Goal: Complete application form

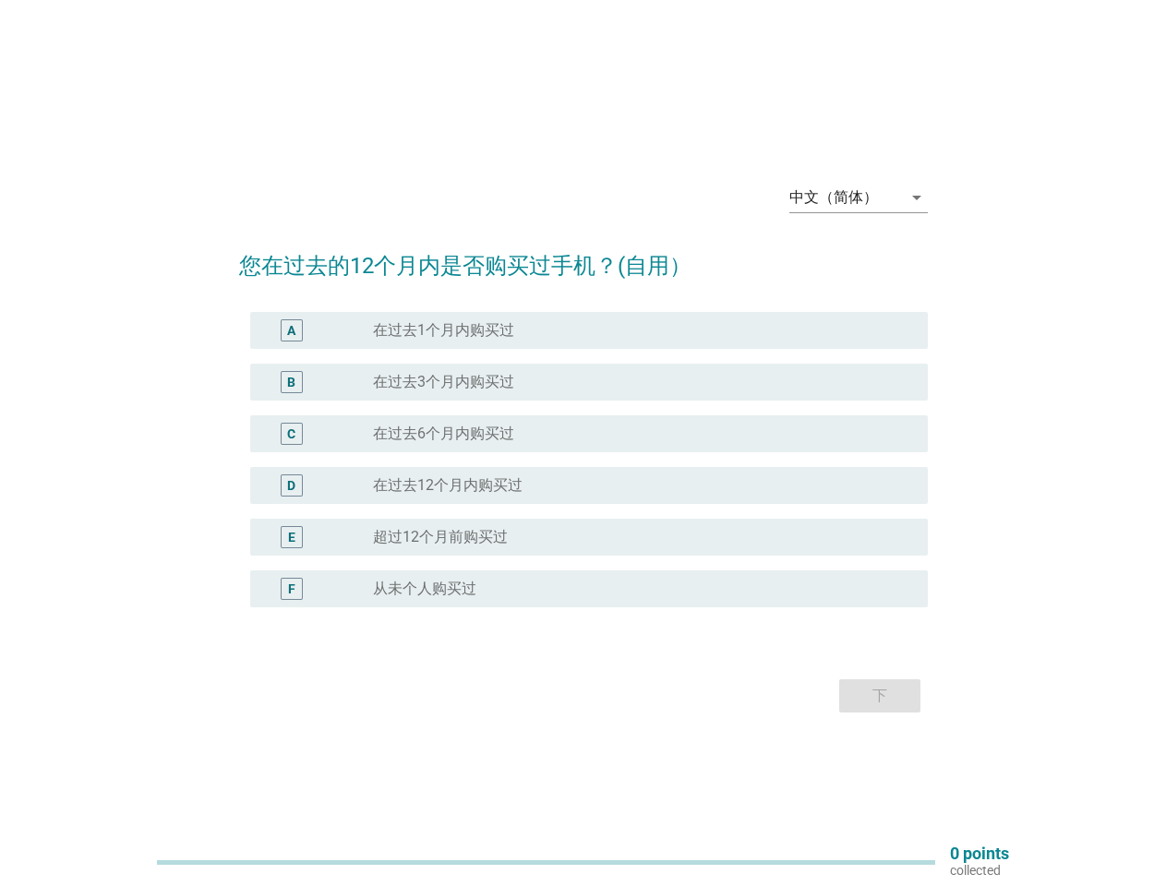
click at [583, 443] on div "radio_button_unchecked 在过去6个月内购买过" at bounding box center [643, 434] width 540 height 22
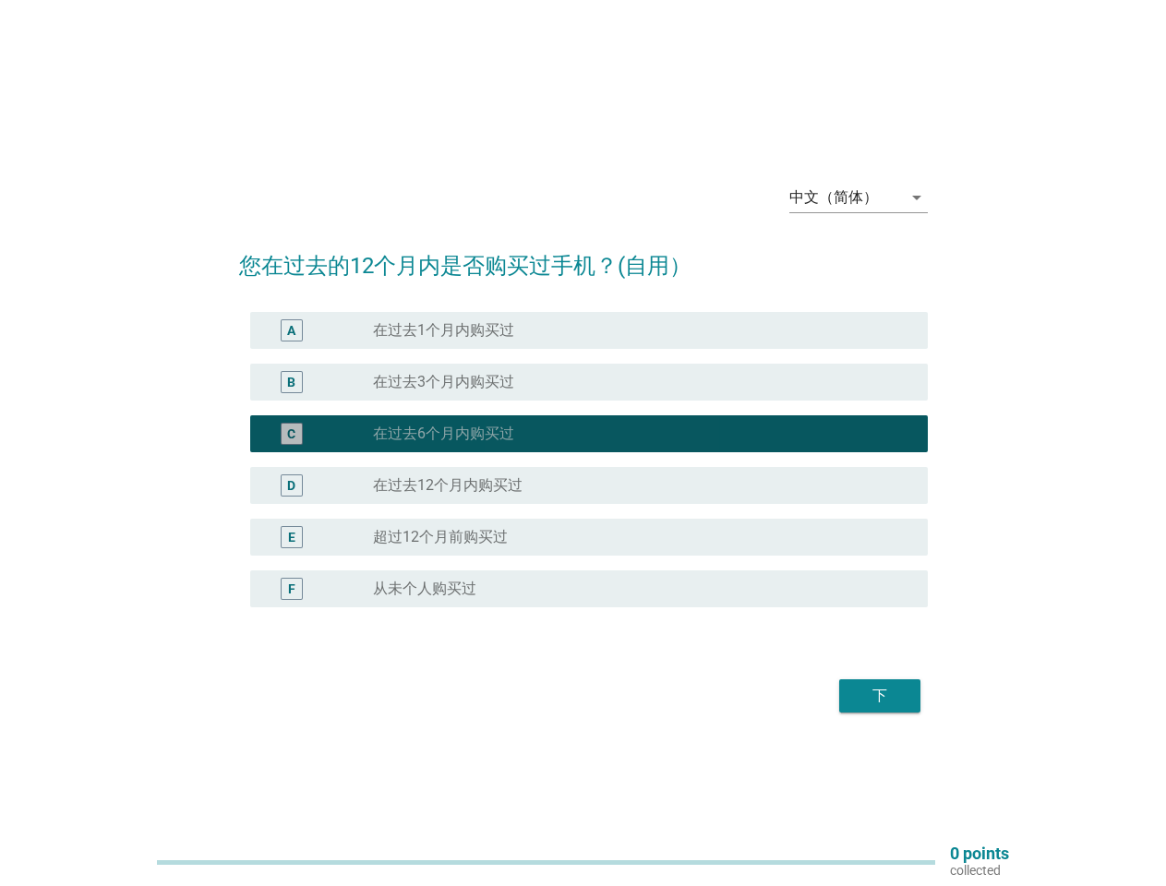
click at [858, 198] on div "中文（简体）" at bounding box center [833, 197] width 89 height 17
click at [583, 471] on div "D radio_button_unchecked 在过去12个月内购买过" at bounding box center [588, 485] width 677 height 37
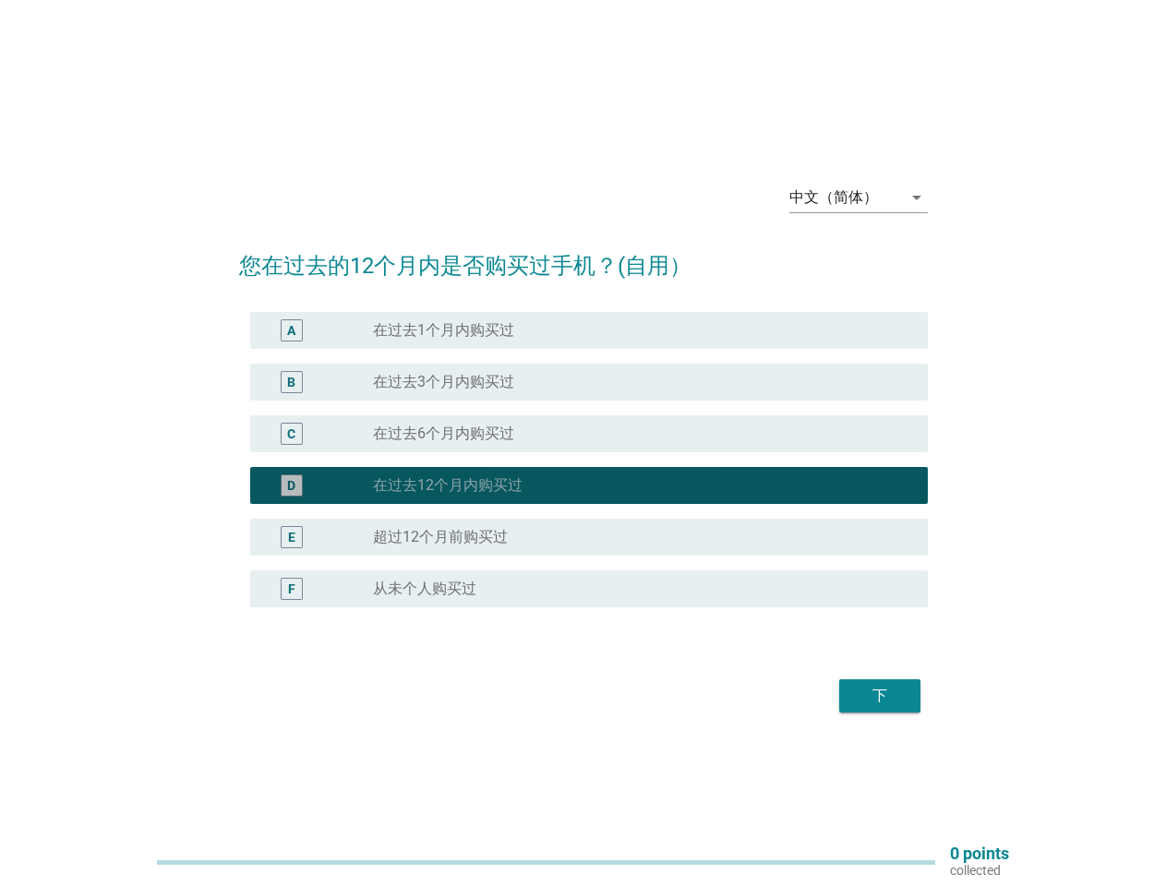
click at [583, 460] on div "D radio_button_checked 在过去12个月内购买过" at bounding box center [583, 486] width 689 height 52
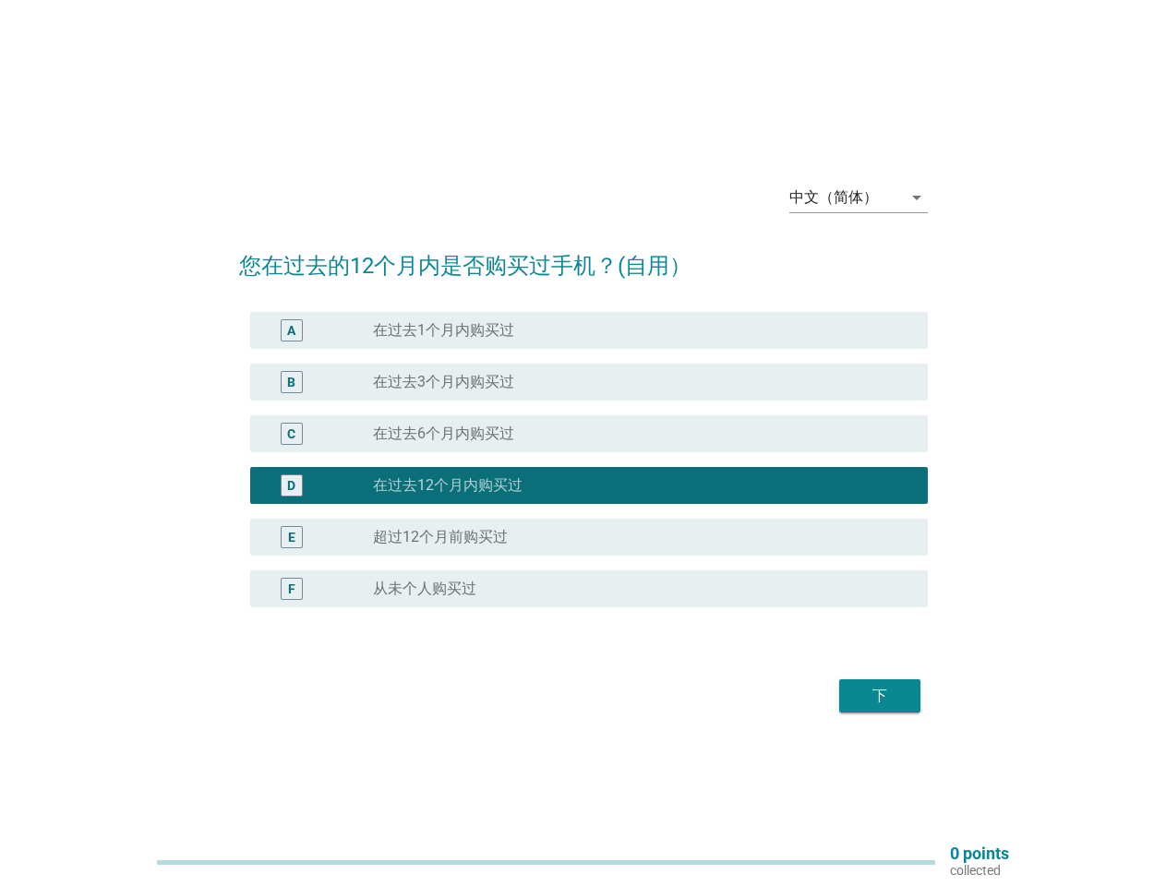
click at [589, 330] on div "radio_button_unchecked 在过去1个月内购买过" at bounding box center [635, 330] width 525 height 18
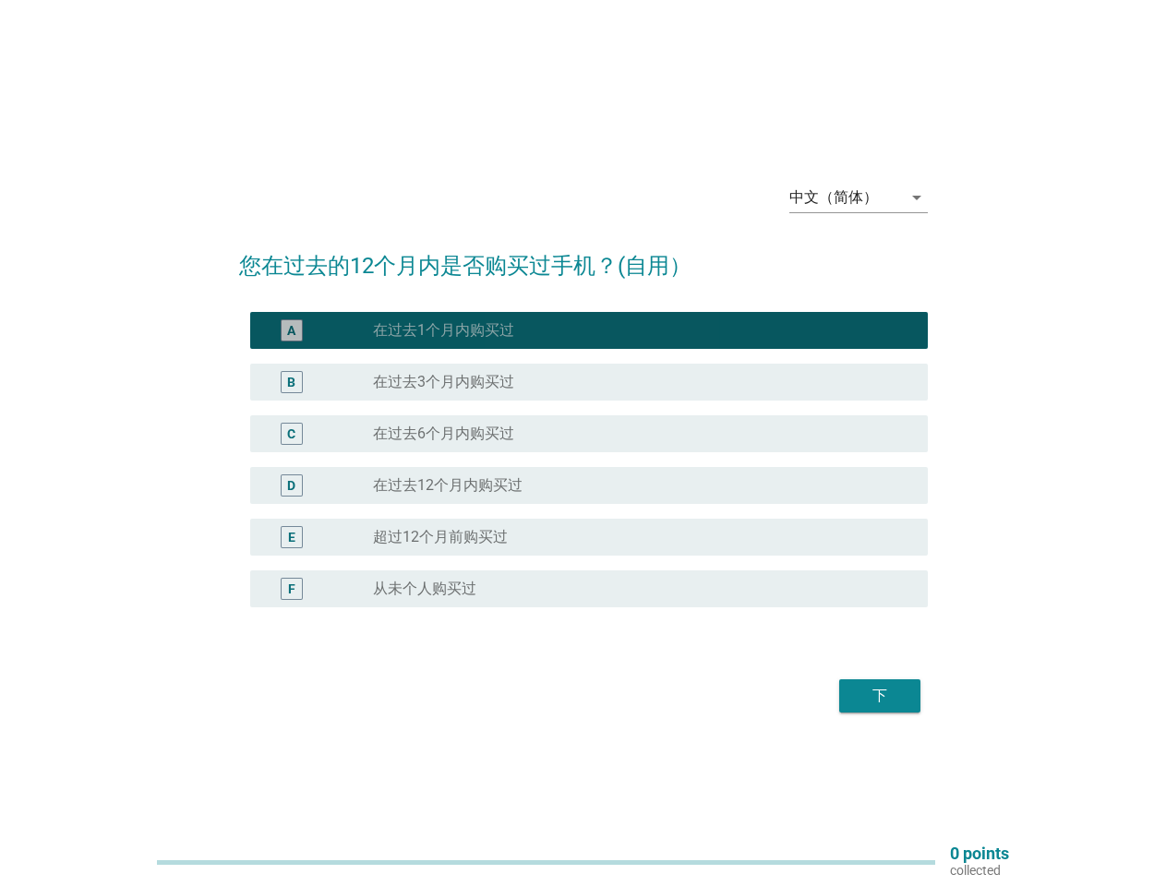
click at [443, 330] on label "在过去1个月内购买过" at bounding box center [443, 330] width 141 height 18
click at [589, 382] on div "radio_button_unchecked 在过去3个月内购买过" at bounding box center [635, 382] width 525 height 18
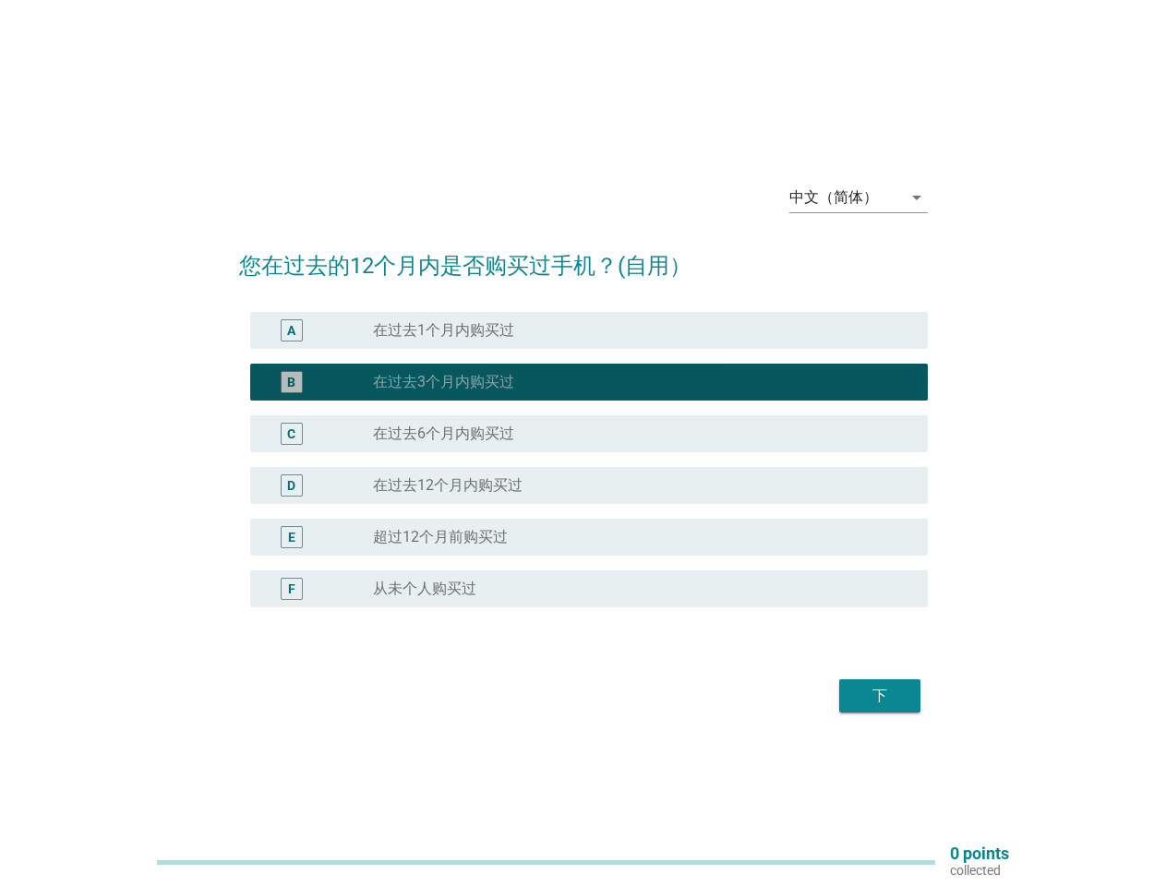
click at [443, 382] on label "在过去3个月内购买过" at bounding box center [443, 382] width 141 height 18
click at [589, 434] on div "radio_button_unchecked 在过去6个月内购买过" at bounding box center [635, 434] width 525 height 18
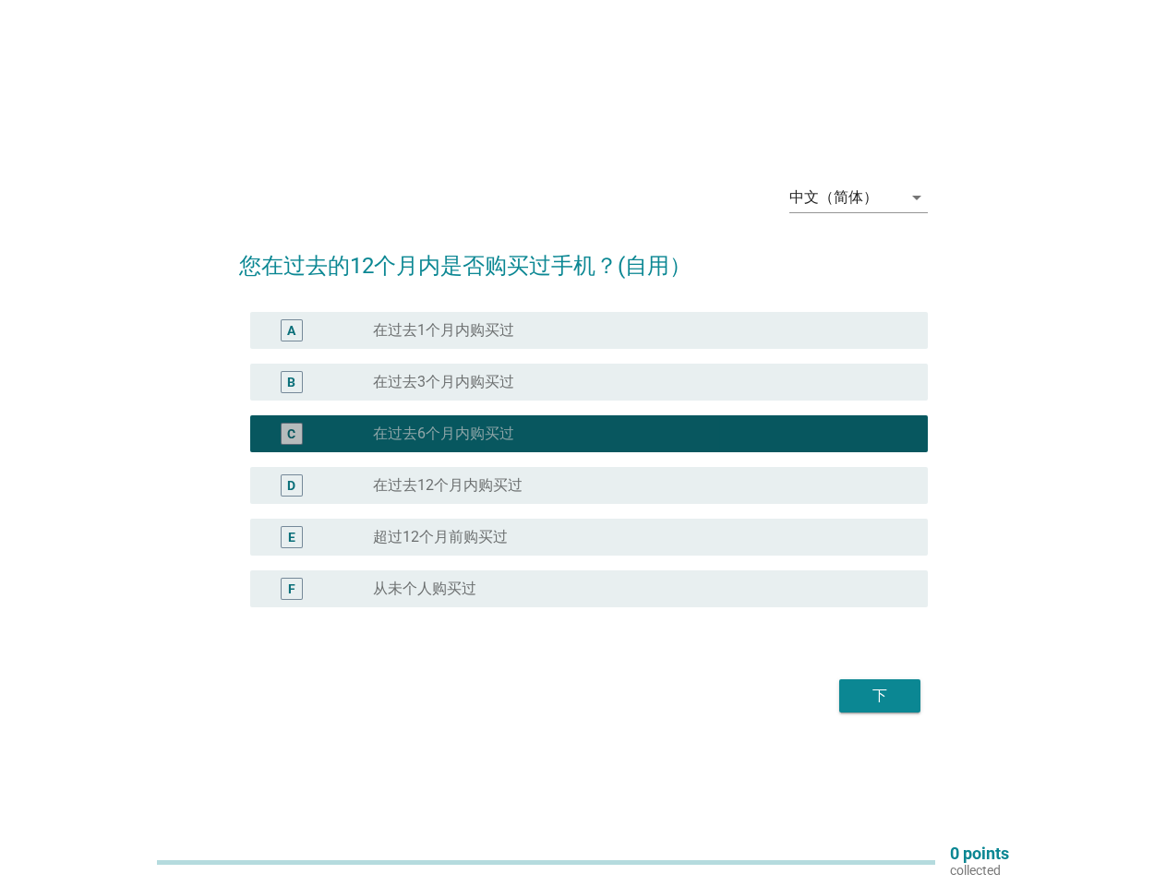
click at [443, 434] on label "在过去6个月内购买过" at bounding box center [443, 434] width 141 height 18
